Goal: Find specific page/section: Find specific page/section

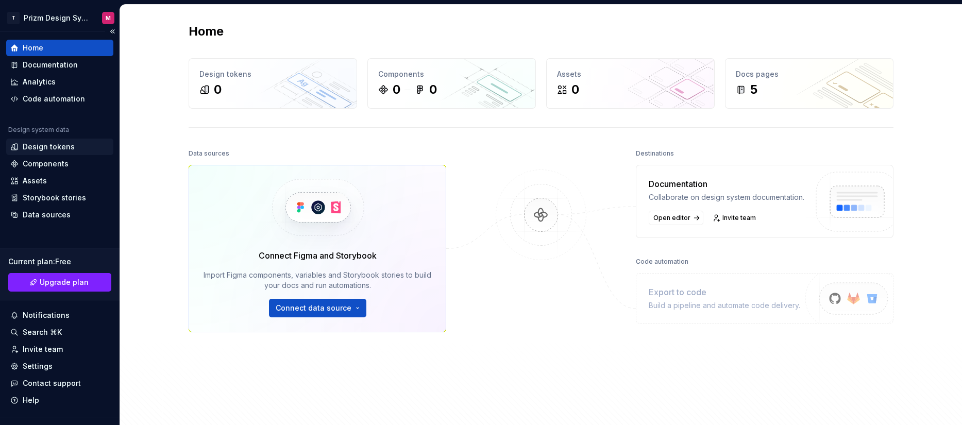
click at [46, 149] on div "Design tokens" at bounding box center [49, 147] width 52 height 10
